Goal: Task Accomplishment & Management: Manage account settings

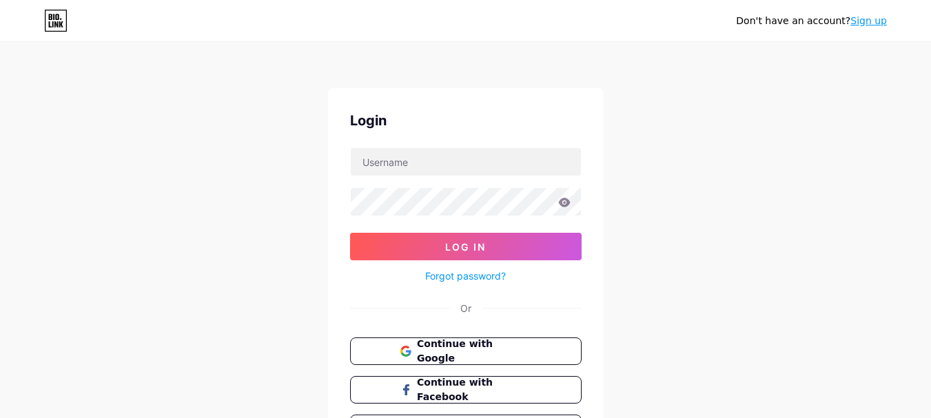
click at [874, 26] on link "Sign up" at bounding box center [868, 20] width 37 height 11
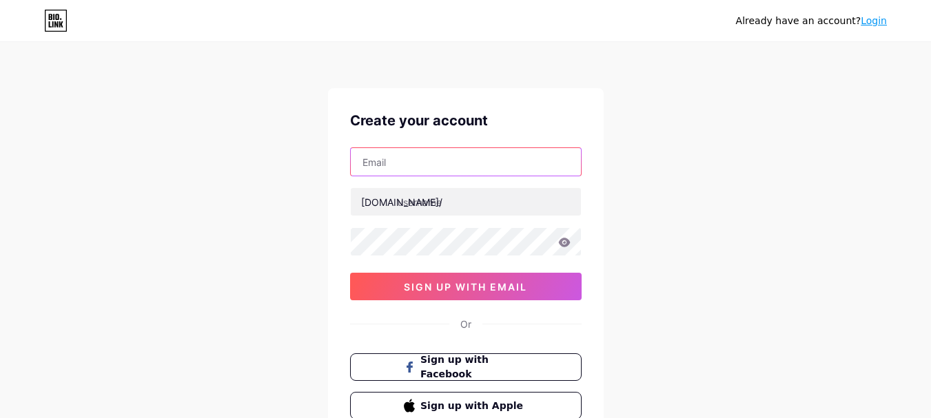
click at [385, 158] on input "text" at bounding box center [466, 162] width 230 height 28
type input "[EMAIL_ADDRESS][DOMAIN_NAME]"
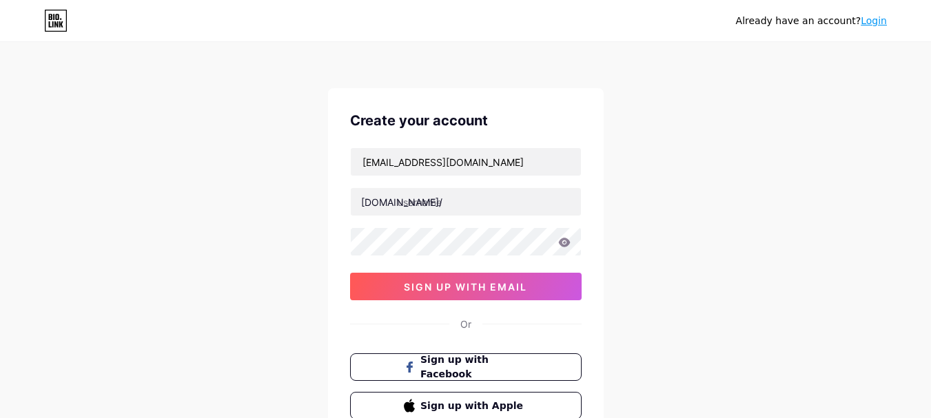
click at [407, 220] on div "[EMAIL_ADDRESS][DOMAIN_NAME] [DOMAIN_NAME]/ 0cAFcWeA5VhUWOYi6Khy2FTQ8kfWvRdK63J…" at bounding box center [466, 223] width 232 height 153
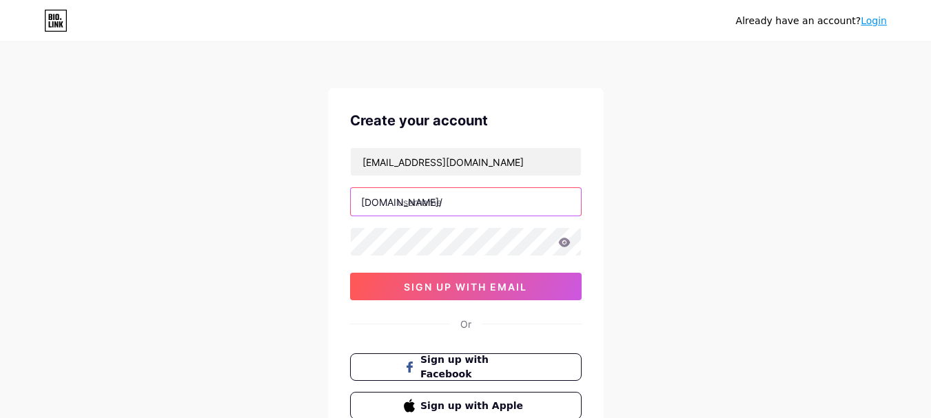
click at [428, 203] on input "text" at bounding box center [466, 202] width 230 height 28
type input "[PERSON_NAME]"
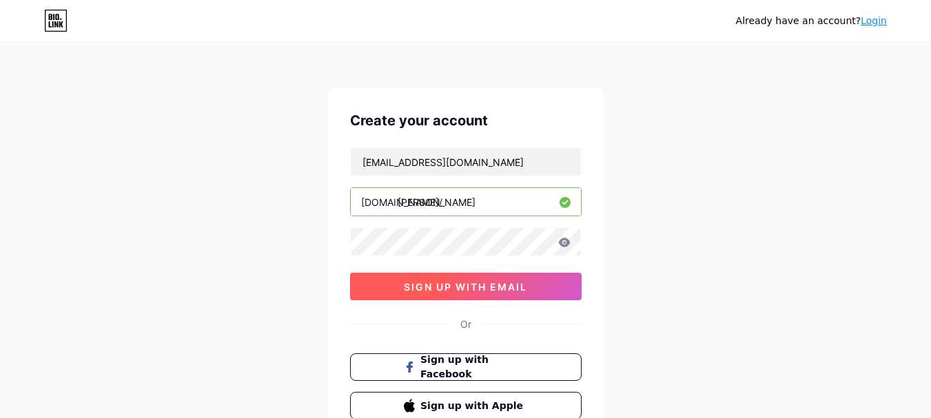
click at [510, 296] on button "sign up with email" at bounding box center [466, 287] width 232 height 28
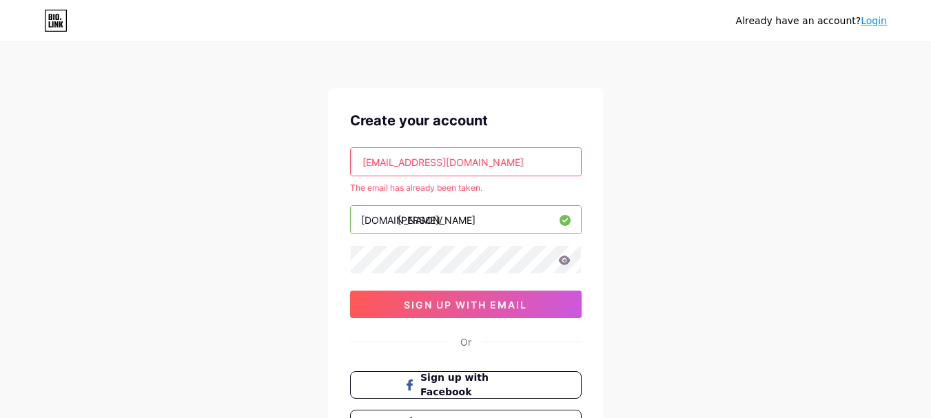
click at [870, 16] on link "Login" at bounding box center [874, 20] width 26 height 11
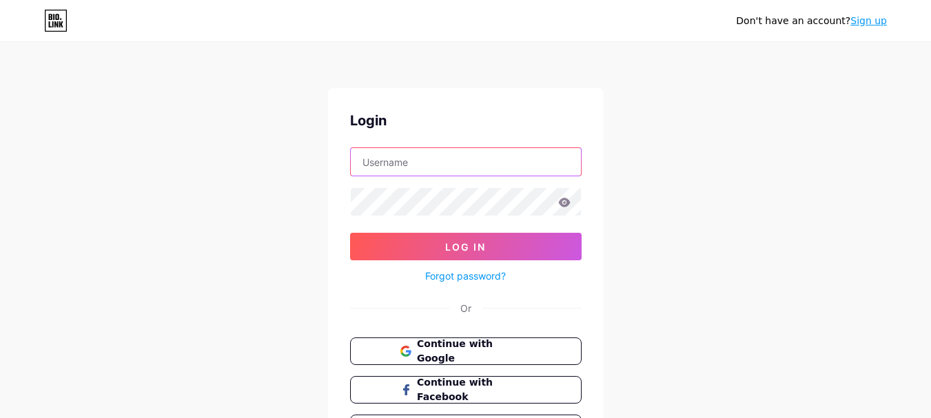
type input "[EMAIL_ADDRESS][DOMAIN_NAME]"
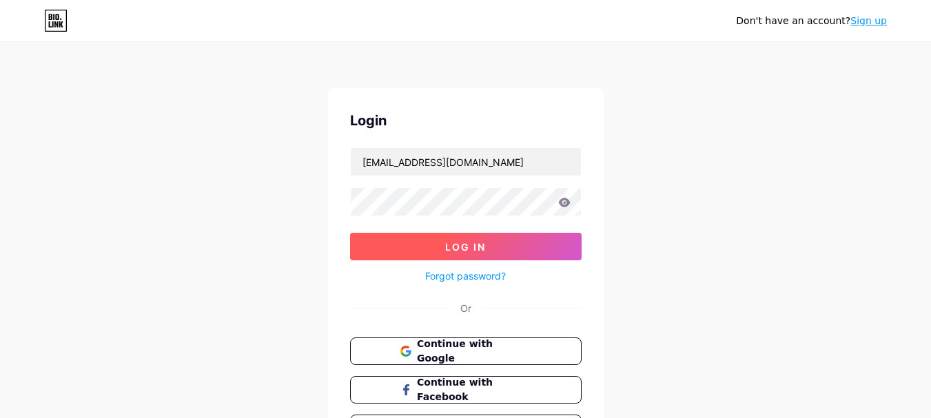
click at [482, 238] on button "Log In" at bounding box center [466, 247] width 232 height 28
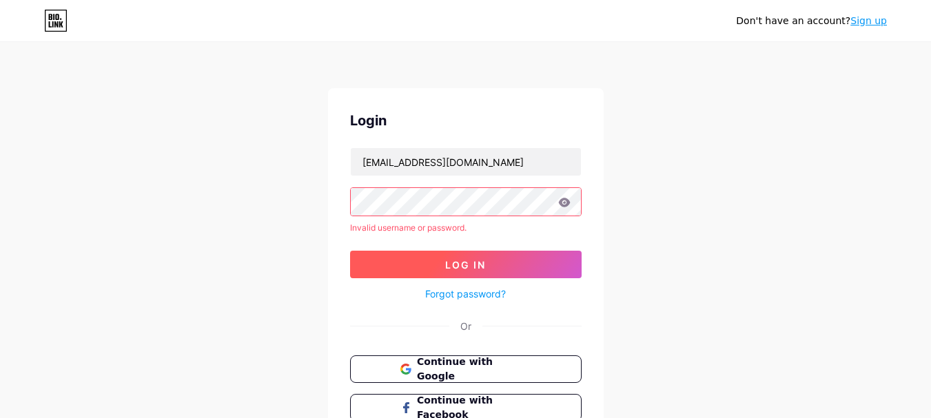
click at [478, 276] on button "Log In" at bounding box center [466, 265] width 232 height 28
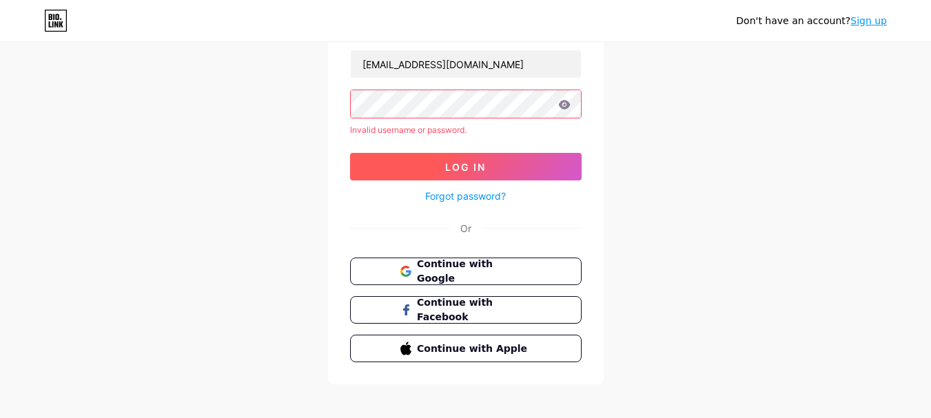
scroll to position [108, 0]
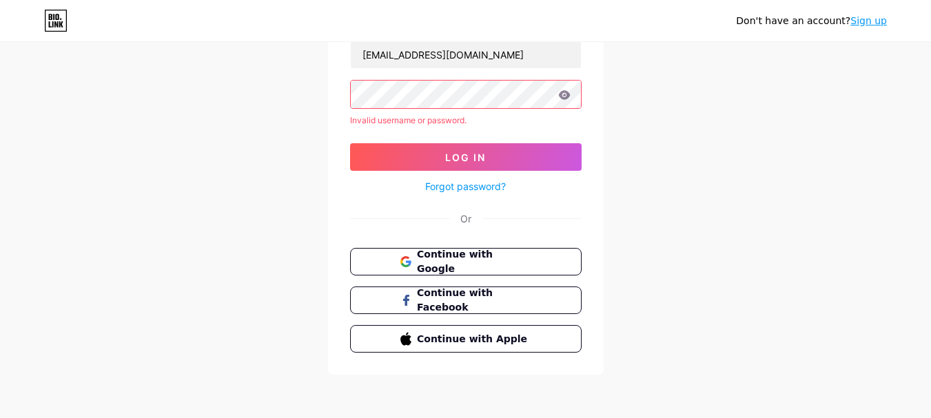
click at [561, 97] on icon at bounding box center [564, 94] width 12 height 9
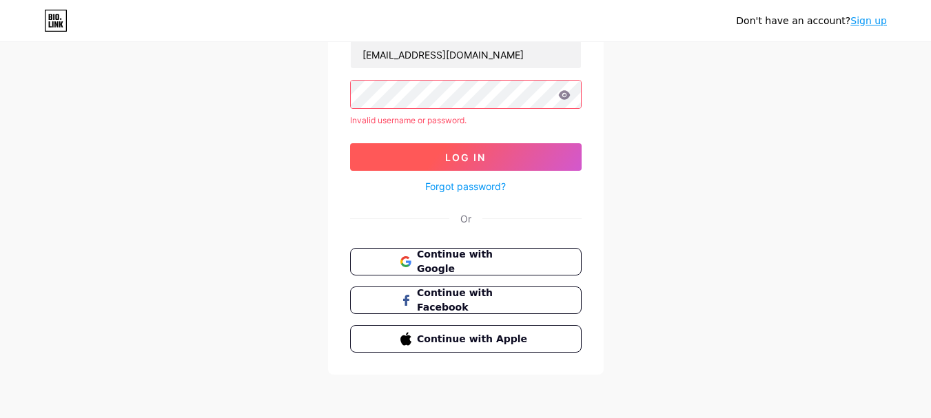
click at [422, 161] on button "Log In" at bounding box center [466, 157] width 232 height 28
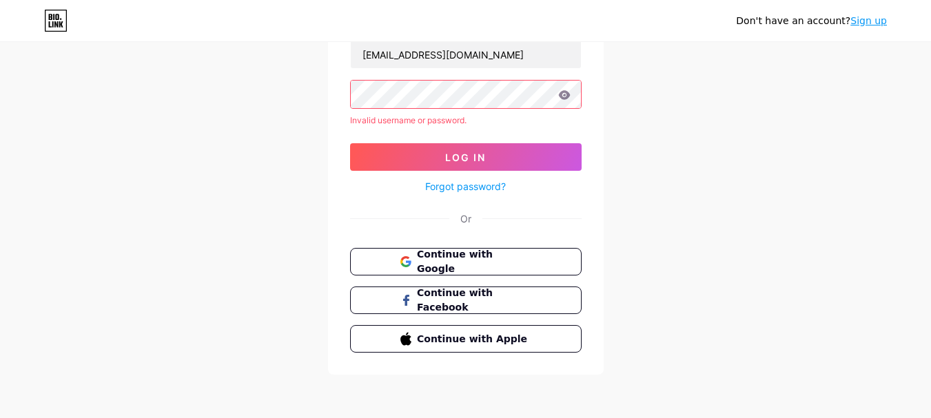
click at [563, 96] on icon at bounding box center [564, 95] width 12 height 10
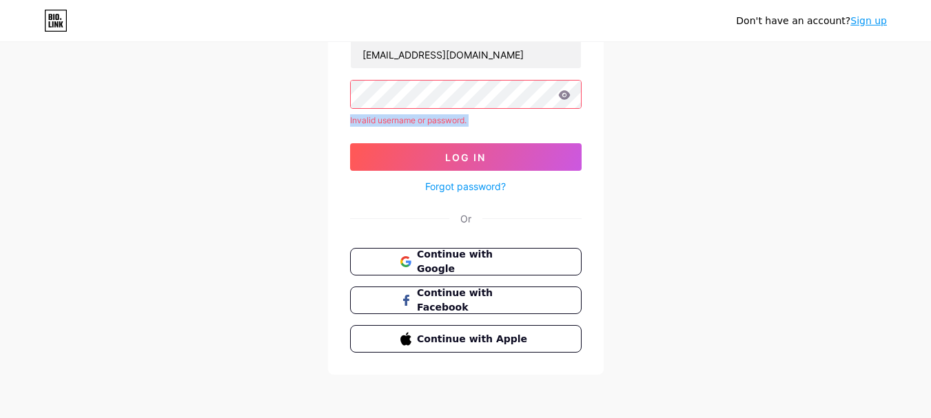
click at [563, 96] on icon at bounding box center [564, 95] width 12 height 10
click at [447, 280] on div "Continue with Google Continue with Facebook Continue with Apple" at bounding box center [466, 300] width 232 height 105
click at [413, 266] on span "Continue with Google" at bounding box center [466, 262] width 132 height 30
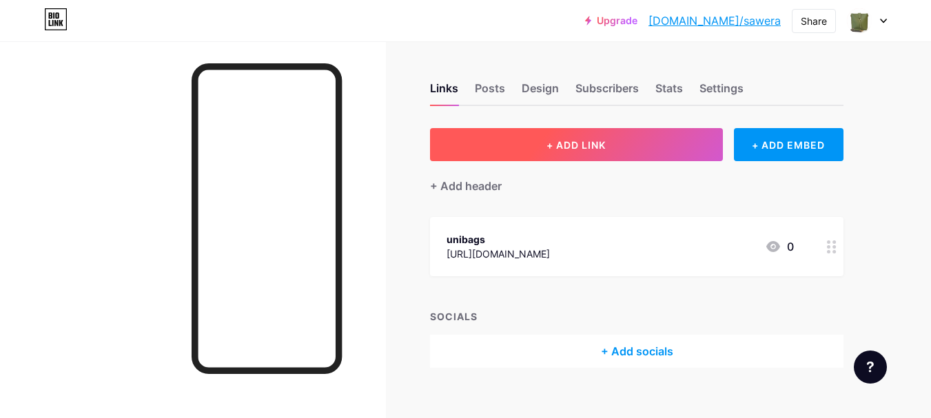
click at [557, 145] on span "+ ADD LINK" at bounding box center [576, 145] width 59 height 12
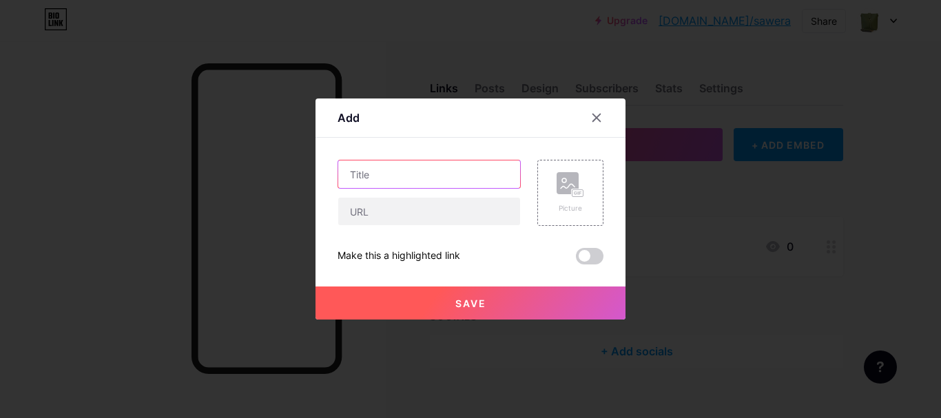
click at [382, 171] on input "text" at bounding box center [429, 175] width 182 height 28
type input "Mehmat Store"
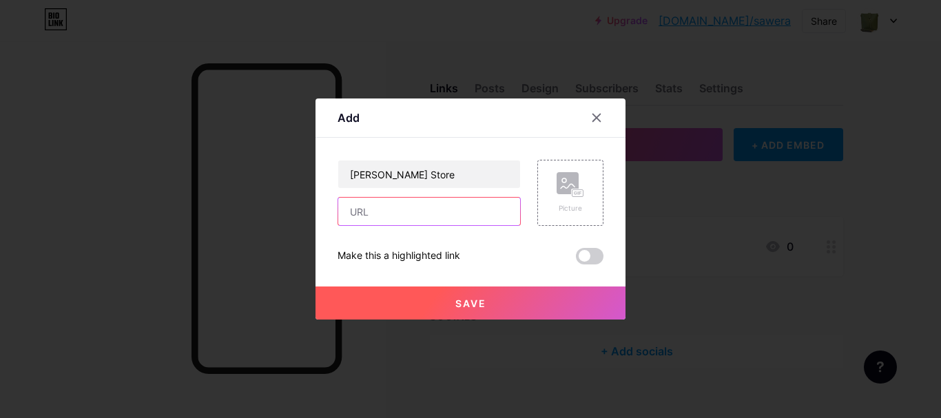
click at [358, 210] on input "text" at bounding box center [429, 212] width 182 height 28
type input "https://www.mehmat.com"
click at [514, 312] on button "Save" at bounding box center [471, 303] width 310 height 33
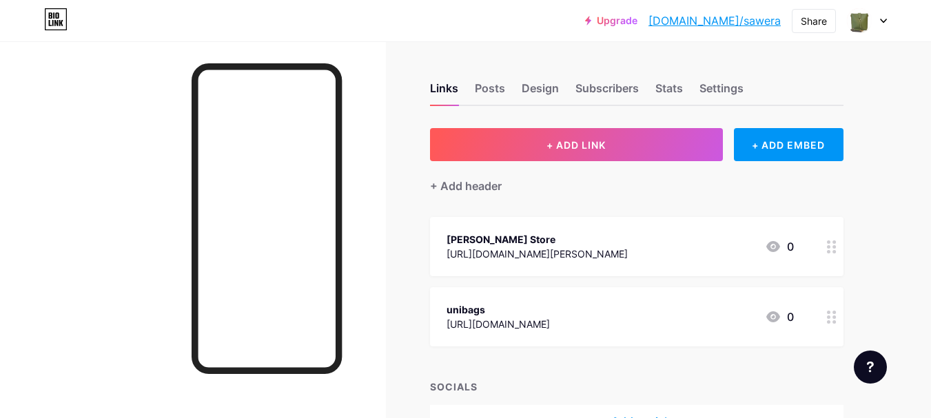
click at [477, 233] on div "Mehmat Store" at bounding box center [537, 239] width 181 height 14
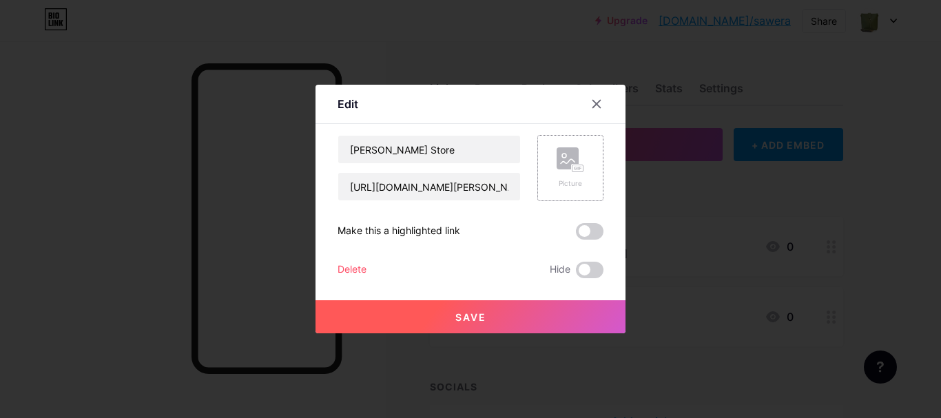
click at [586, 169] on div "Picture" at bounding box center [571, 168] width 66 height 66
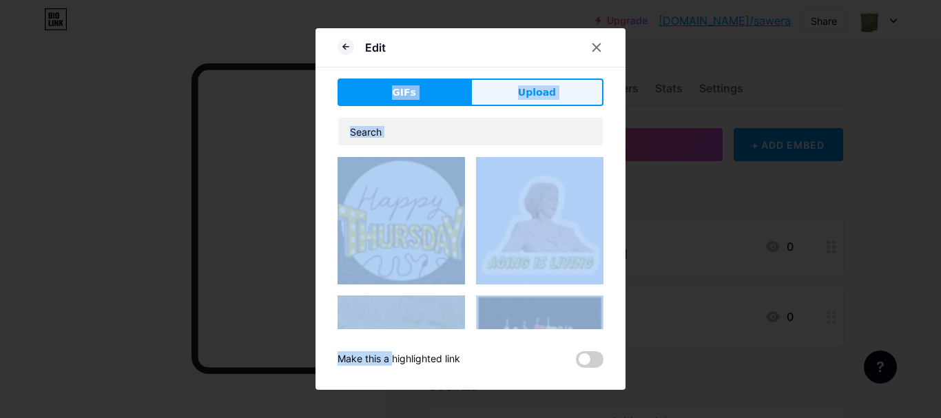
click at [520, 89] on button "Upload" at bounding box center [537, 93] width 133 height 28
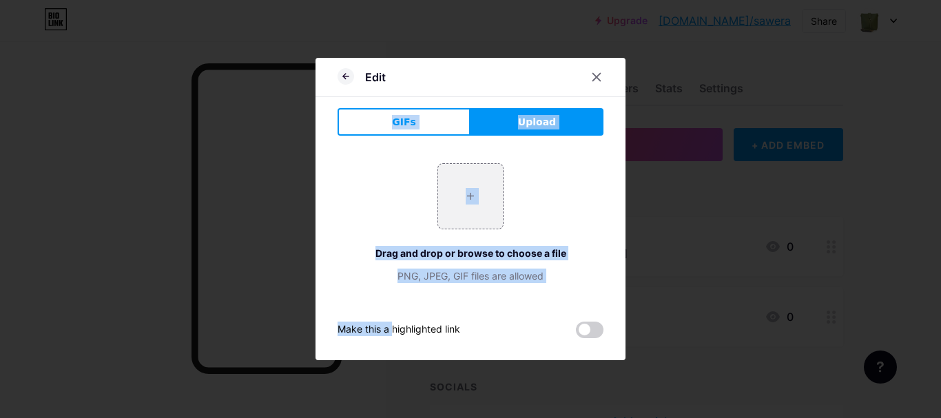
click at [560, 174] on div "+ Drag and drop or browse to choose a file PNG, JPEG, GIF files are allowed" at bounding box center [471, 223] width 266 height 120
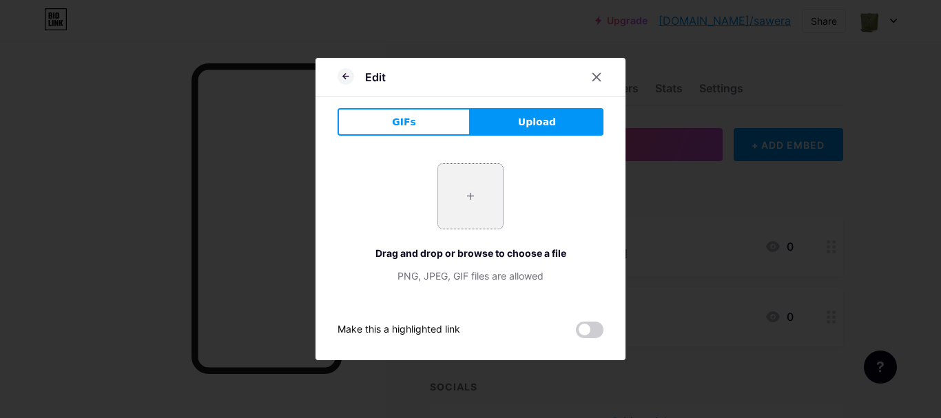
click at [489, 227] on input "file" at bounding box center [470, 196] width 65 height 65
type input "C:\fakepath\511215956_122093506634932336_4256504095033510764_n.jpg"
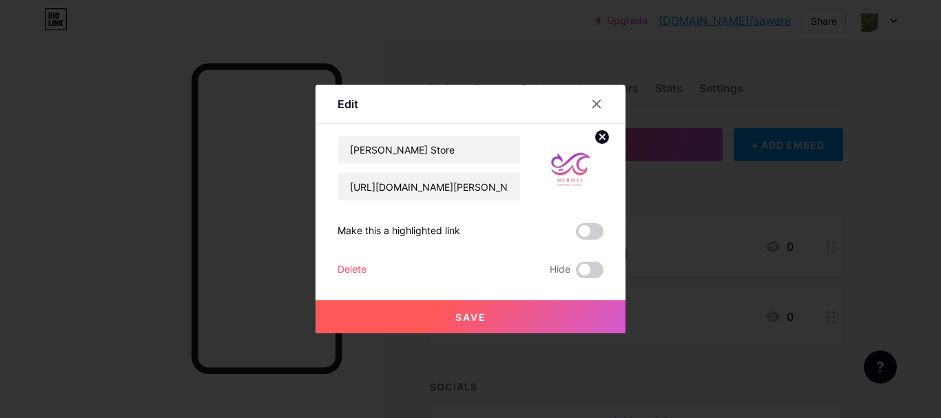
click at [469, 312] on span "Save" at bounding box center [471, 318] width 31 height 12
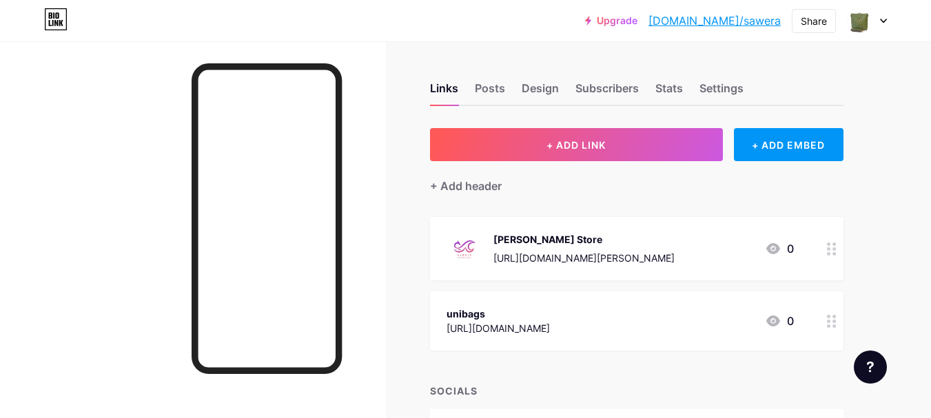
click at [773, 247] on icon at bounding box center [773, 248] width 14 height 11
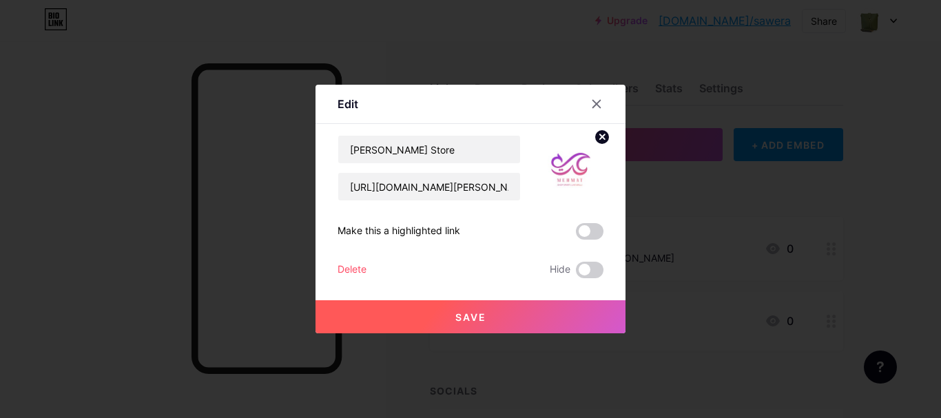
click at [598, 227] on span at bounding box center [590, 231] width 28 height 17
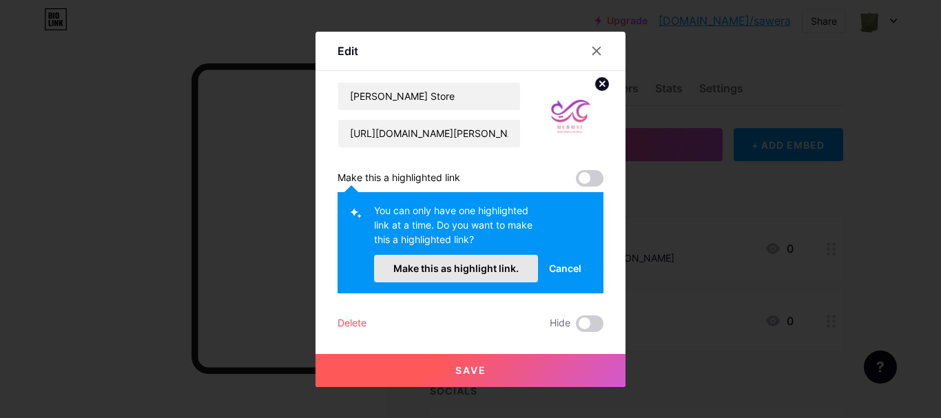
click at [493, 274] on span "Make this as highlight link." at bounding box center [456, 269] width 125 height 12
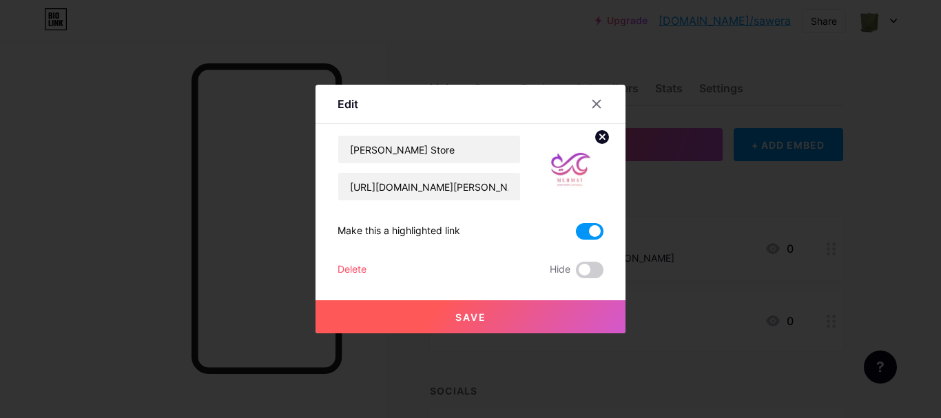
click at [487, 320] on button "Save" at bounding box center [471, 316] width 310 height 33
